Goal: Check status: Check status

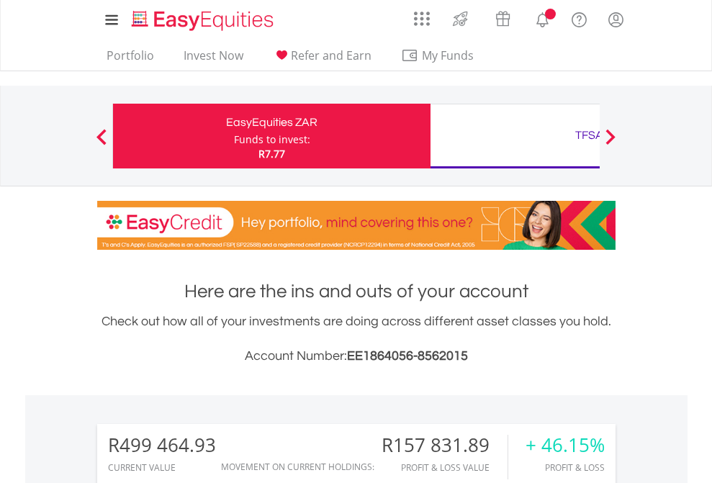
scroll to position [138, 226]
click at [234, 136] on div "Funds to invest:" at bounding box center [272, 139] width 76 height 14
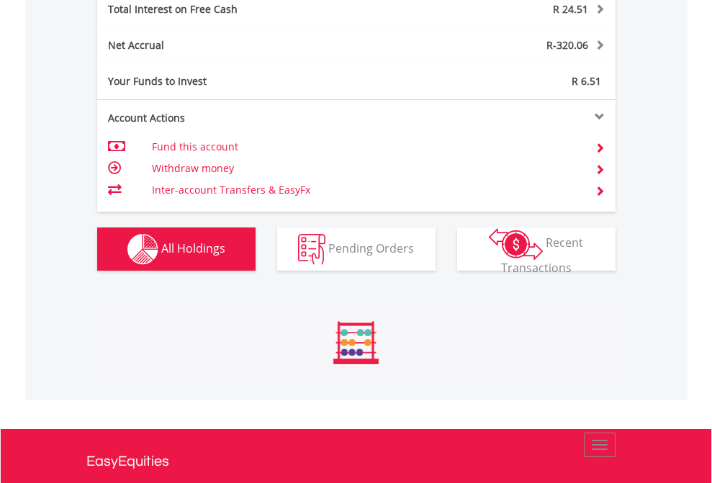
scroll to position [138, 226]
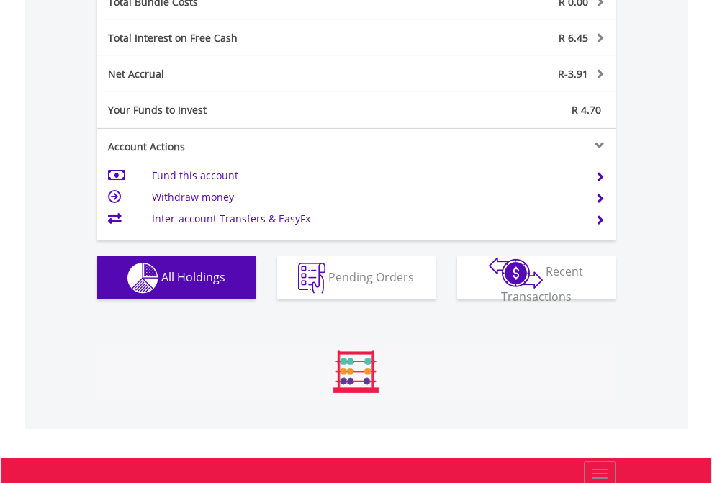
scroll to position [1687, 0]
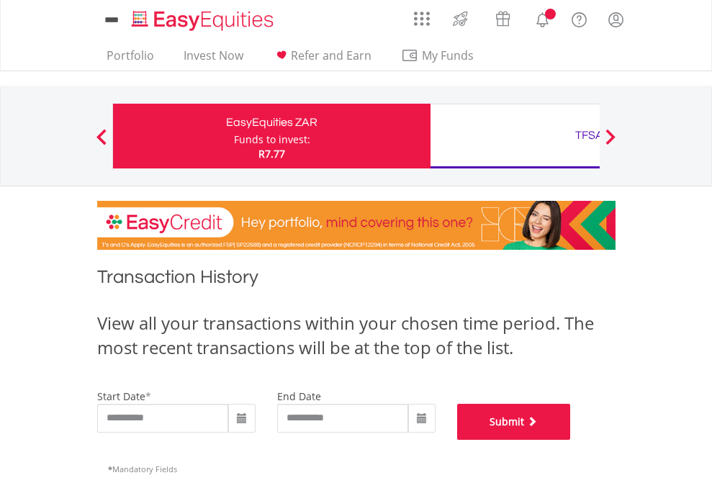
click at [571, 440] on button "Submit" at bounding box center [514, 422] width 114 height 36
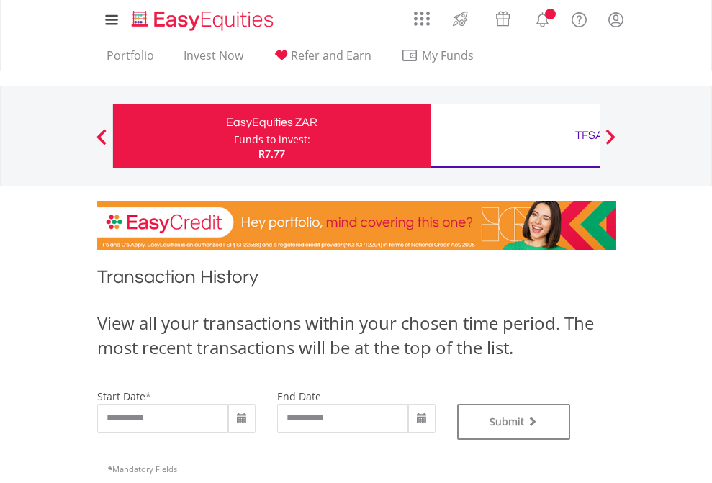
click at [515, 136] on div "TFSA" at bounding box center [589, 135] width 300 height 20
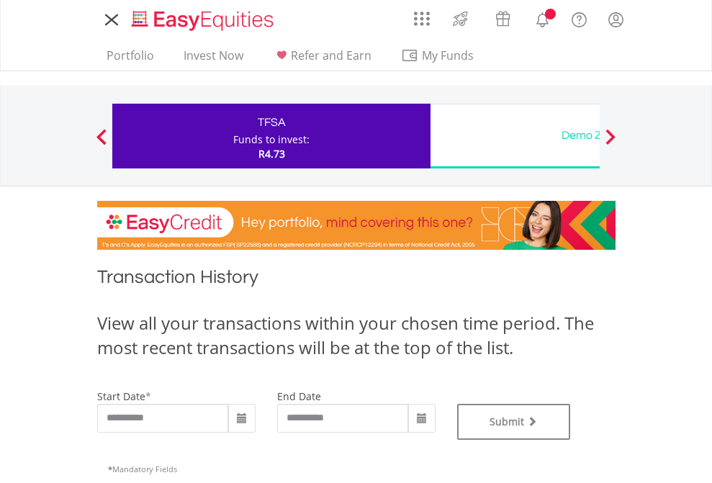
type input "**********"
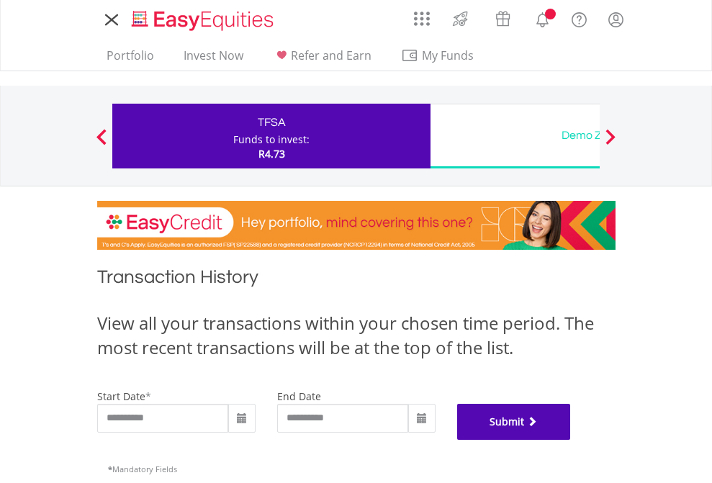
click at [571, 440] on button "Submit" at bounding box center [514, 422] width 114 height 36
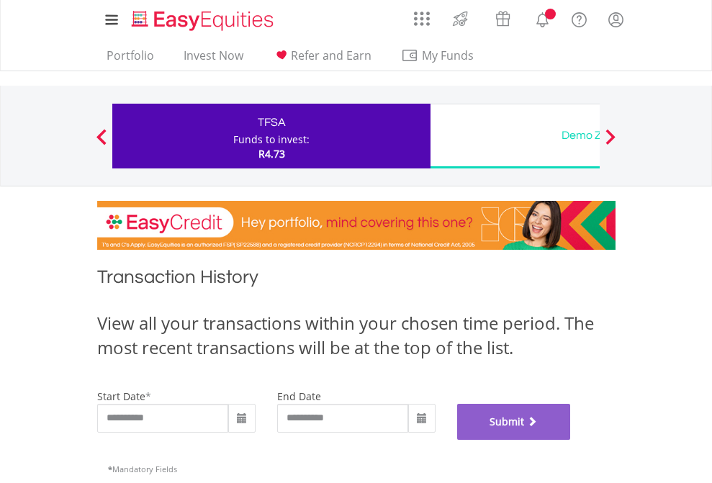
scroll to position [584, 0]
